Goal: Check status: Check status

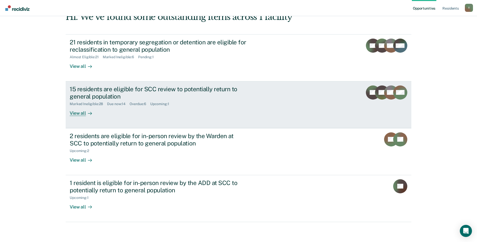
scroll to position [31, 0]
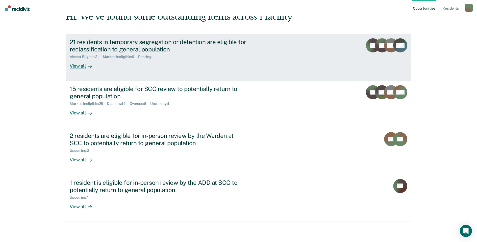
click at [77, 65] on div "View all" at bounding box center [84, 64] width 28 height 10
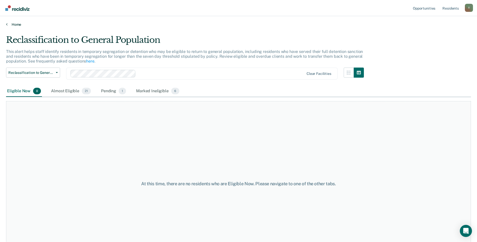
click at [16, 22] on link "Home" at bounding box center [238, 24] width 465 height 5
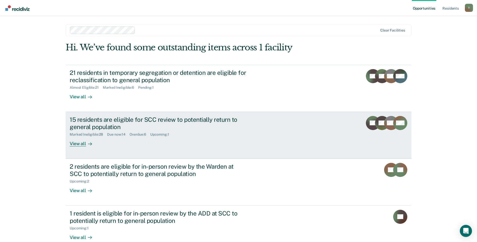
click at [92, 146] on div "View all" at bounding box center [84, 142] width 28 height 10
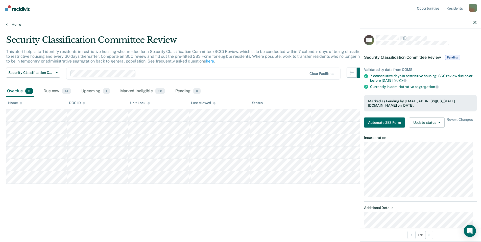
click at [6, 24] on icon at bounding box center [7, 24] width 2 height 4
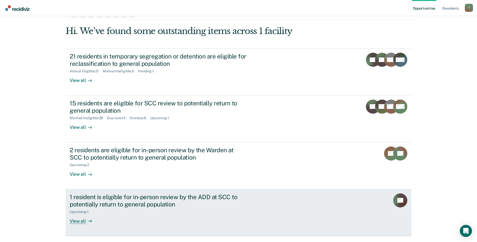
scroll to position [31, 0]
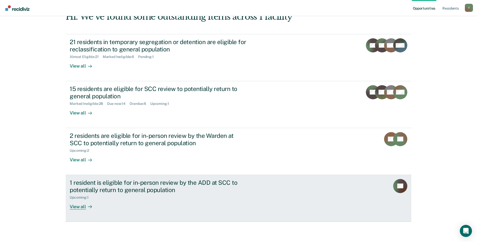
click at [135, 200] on div "Upcoming : 1" at bounding box center [158, 197] width 177 height 6
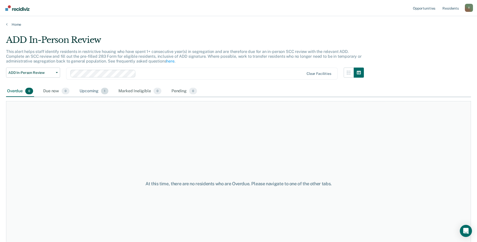
click at [81, 90] on div "Upcoming 1" at bounding box center [94, 91] width 31 height 11
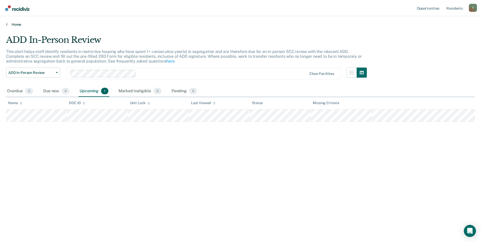
click at [20, 24] on link "Home" at bounding box center [240, 24] width 469 height 5
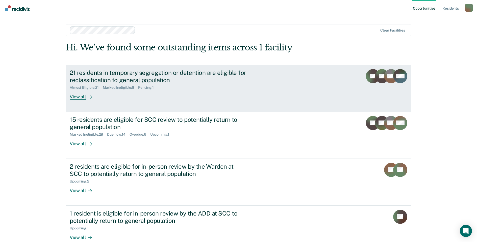
click at [77, 95] on div "View all" at bounding box center [84, 95] width 28 height 10
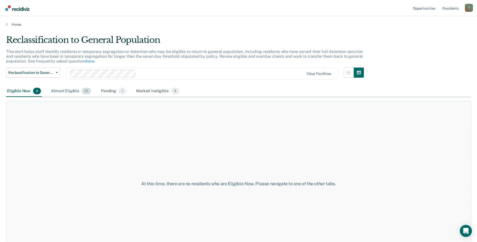
click at [55, 87] on div "Almost Eligible 21" at bounding box center [71, 91] width 42 height 11
